Goal: Book appointment/travel/reservation

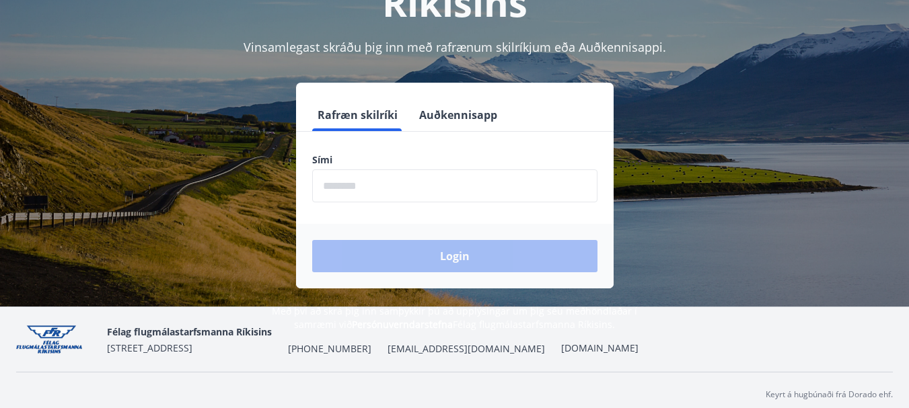
scroll to position [165, 0]
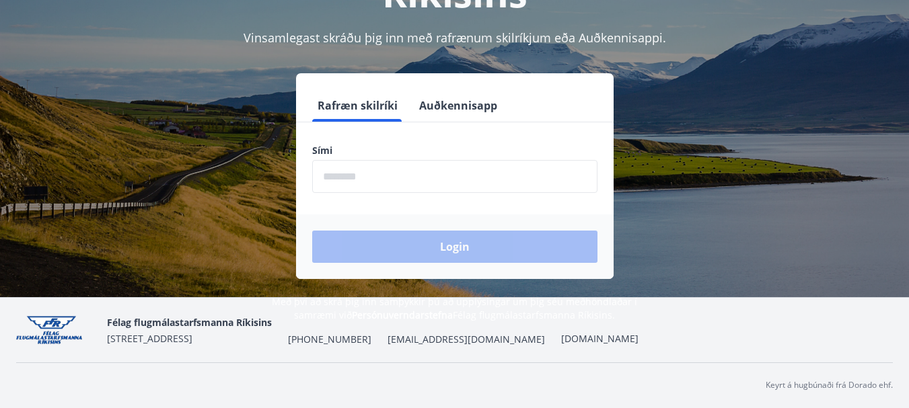
click at [372, 178] on input "phone" at bounding box center [454, 176] width 285 height 33
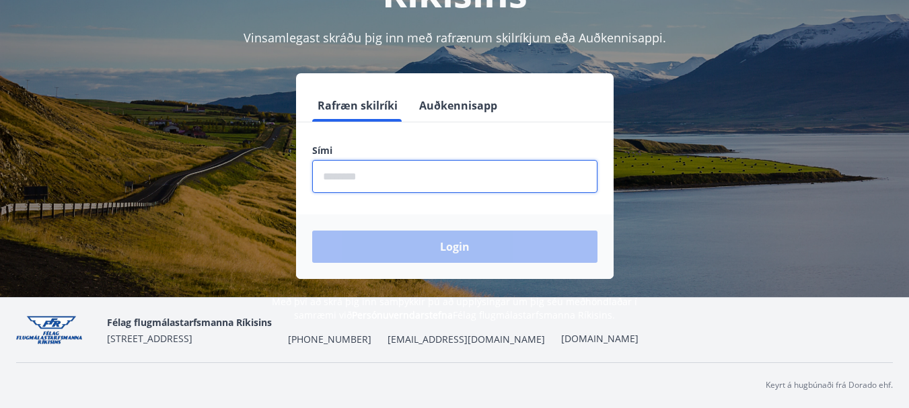
type input "********"
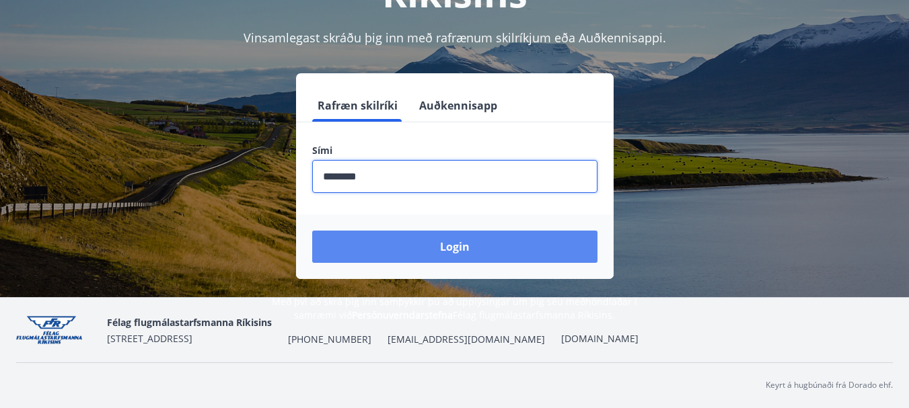
click at [434, 251] on button "Login" at bounding box center [454, 247] width 285 height 32
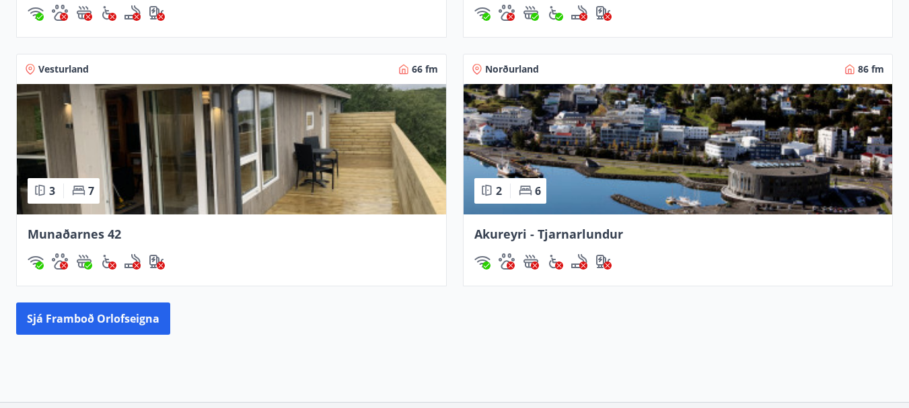
scroll to position [1104, 0]
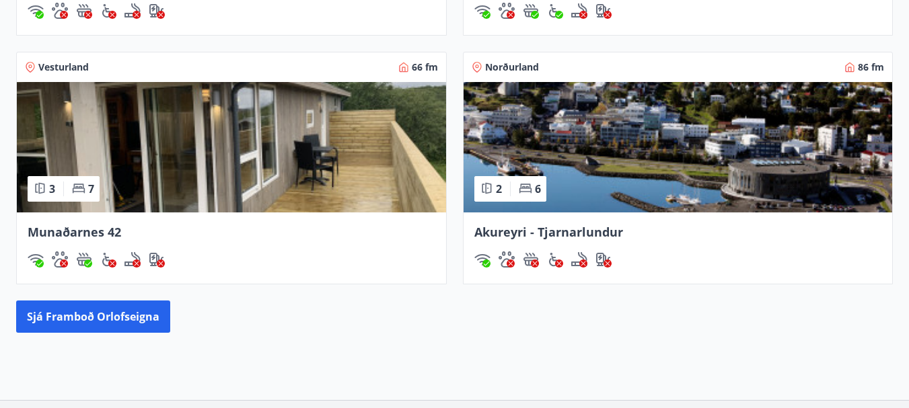
click at [89, 231] on span "Munaðarnes 42" at bounding box center [75, 232] width 94 height 16
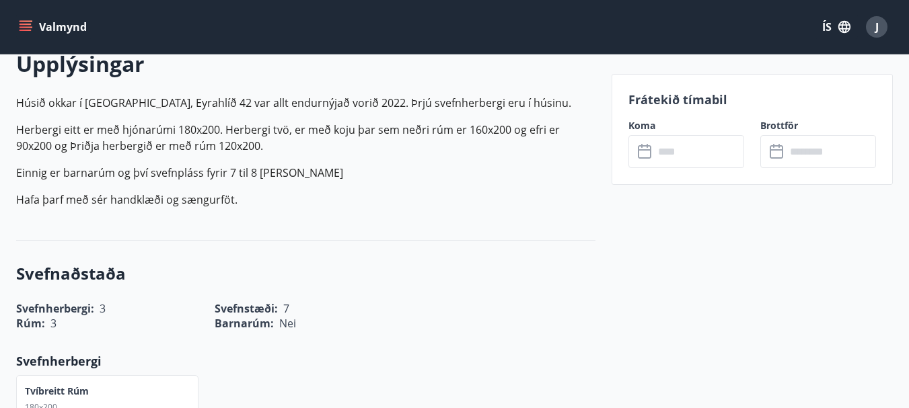
scroll to position [404, 0]
click at [680, 154] on input "text" at bounding box center [699, 151] width 90 height 33
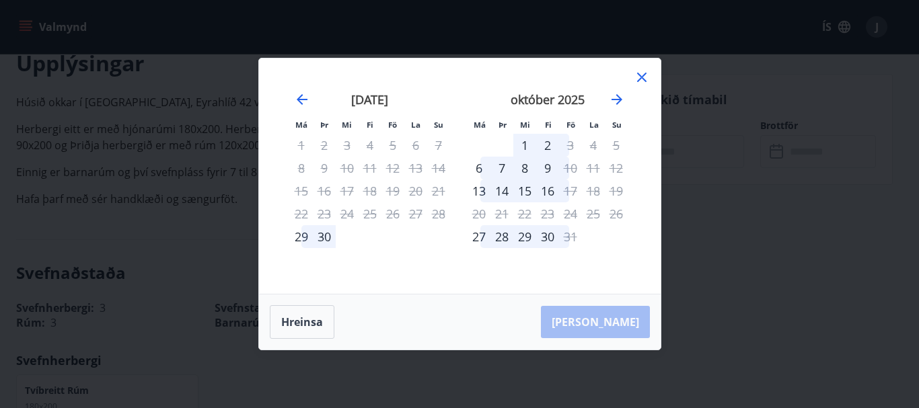
click at [643, 76] on icon at bounding box center [641, 77] width 9 height 9
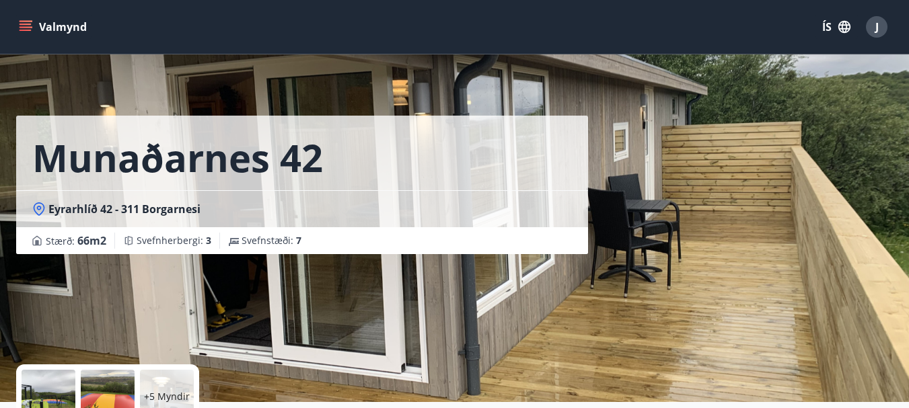
scroll to position [0, 0]
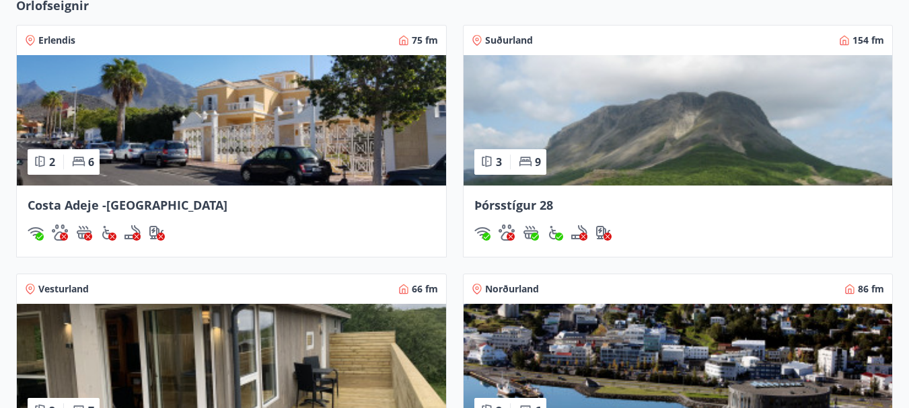
scroll to position [887, 0]
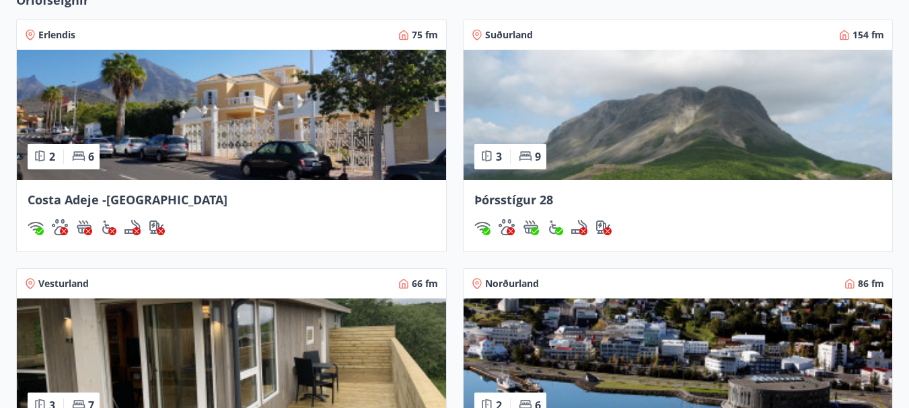
click at [514, 201] on span "Þórsstígur 28" at bounding box center [513, 200] width 79 height 16
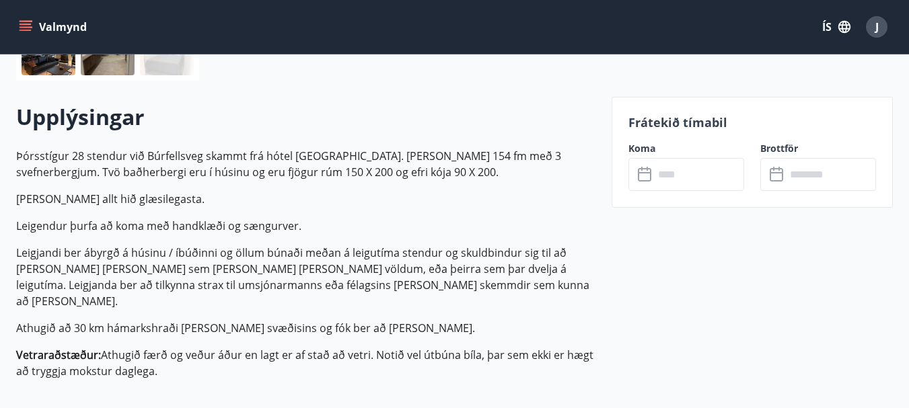
scroll to position [377, 0]
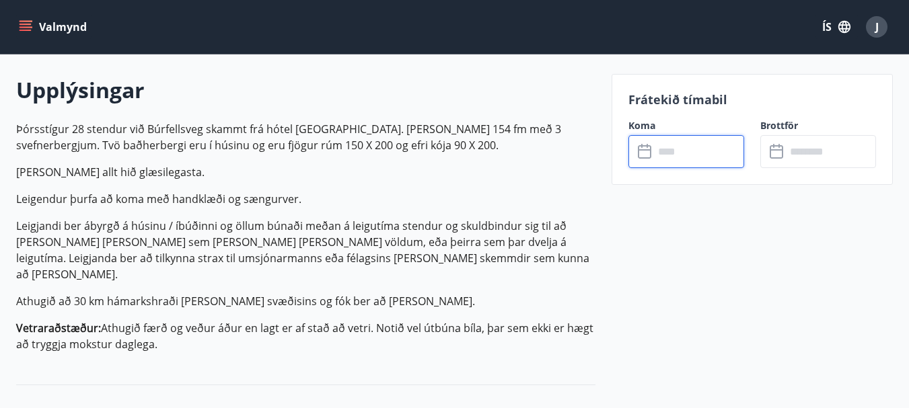
click at [659, 152] on input "text" at bounding box center [699, 151] width 90 height 33
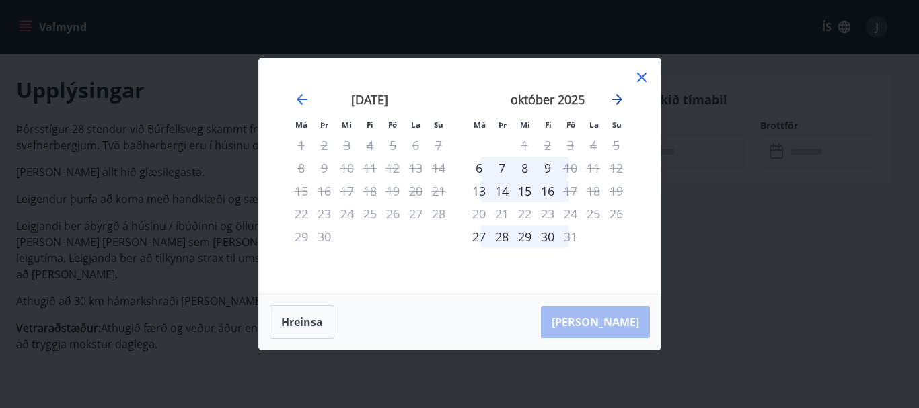
click at [616, 101] on icon "Move forward to switch to the next month." at bounding box center [617, 100] width 16 height 16
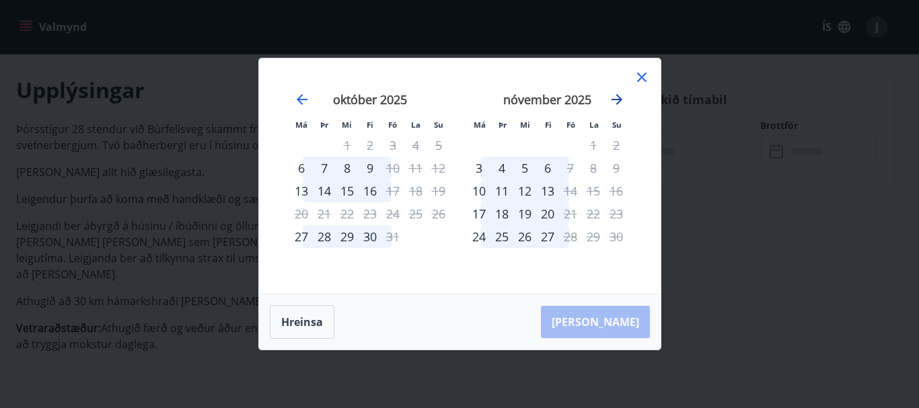
click at [616, 101] on icon "Move forward to switch to the next month." at bounding box center [617, 100] width 16 height 16
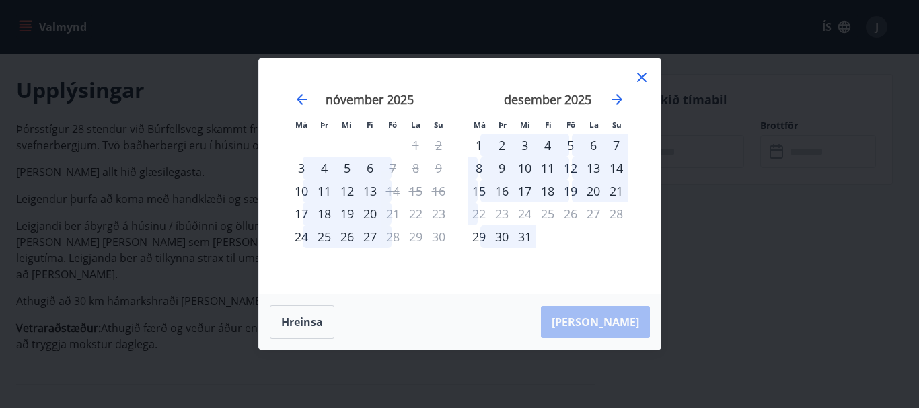
click at [639, 77] on icon at bounding box center [642, 77] width 16 height 16
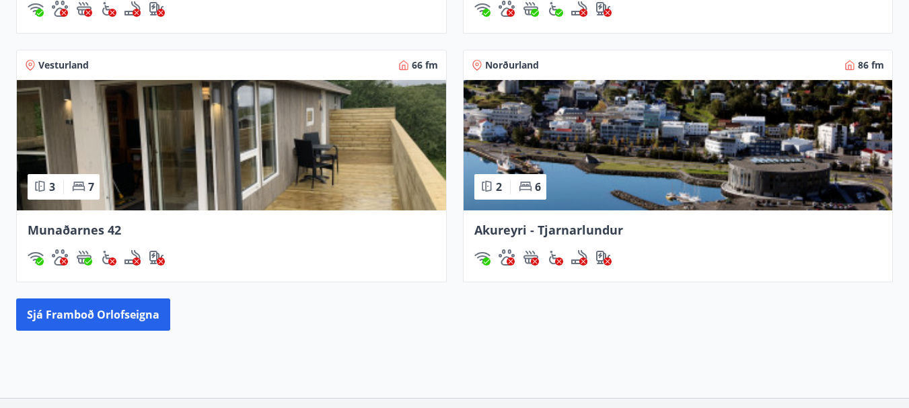
scroll to position [1128, 0]
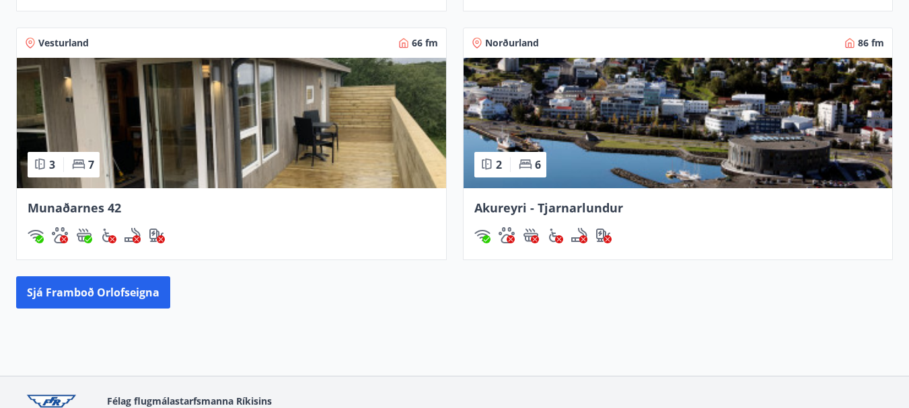
click at [580, 203] on span "Akureyri - Tjarnarlundur" at bounding box center [548, 208] width 149 height 16
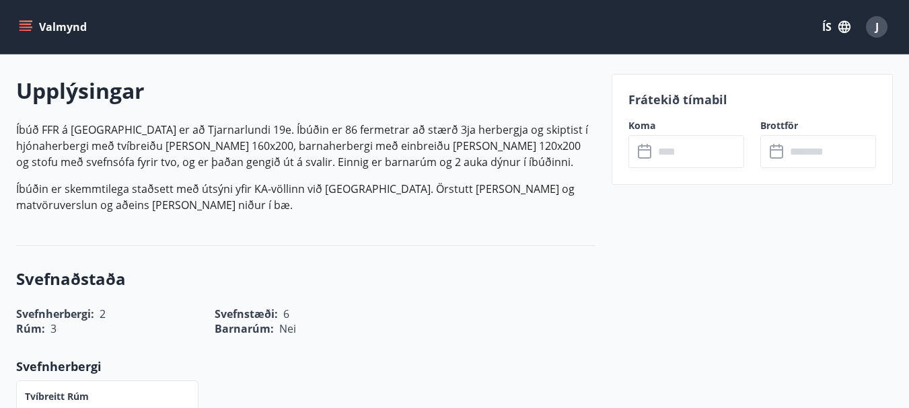
scroll to position [377, 0]
click at [648, 157] on icon at bounding box center [644, 151] width 13 height 13
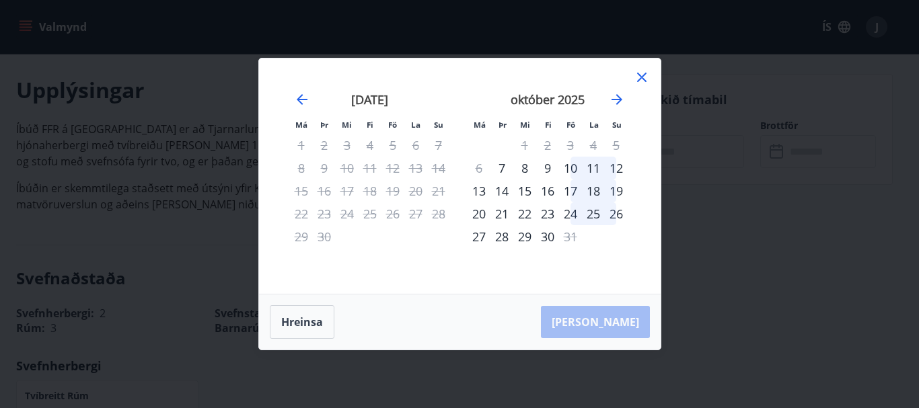
click at [641, 79] on icon at bounding box center [641, 77] width 9 height 9
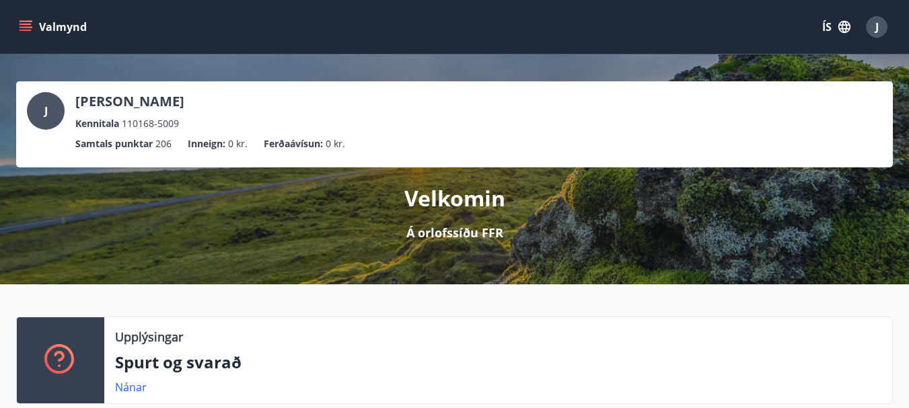
click at [881, 28] on div "J" at bounding box center [877, 27] width 22 height 22
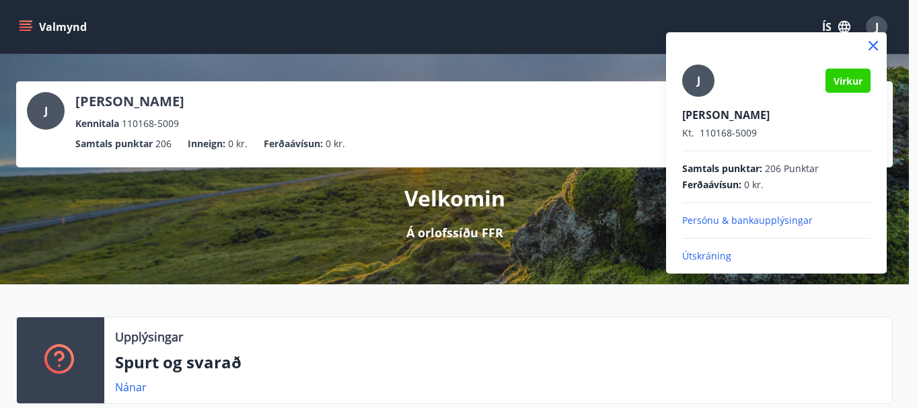
click at [723, 258] on p "Útskráning" at bounding box center [776, 256] width 188 height 13
